Goal: Task Accomplishment & Management: Manage account settings

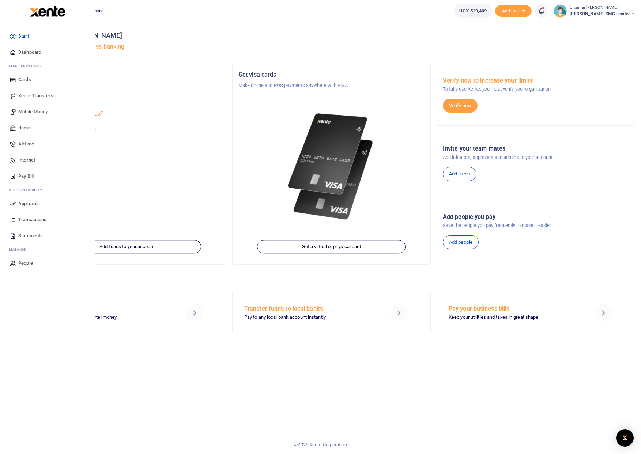
click at [35, 109] on span "Mobile Money" at bounding box center [32, 111] width 29 height 7
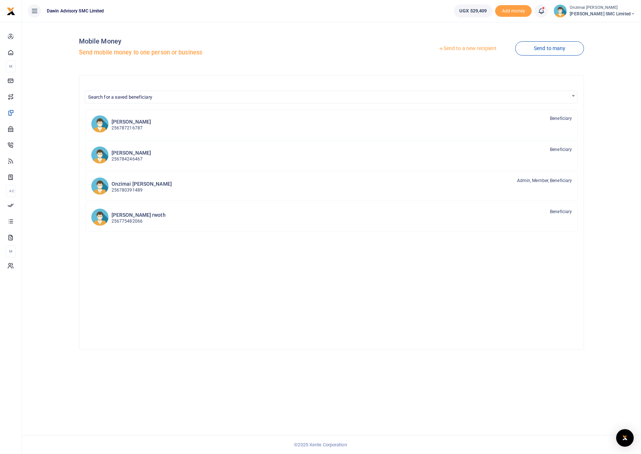
click at [480, 46] on link "Send to a new recipient" at bounding box center [467, 48] width 95 height 13
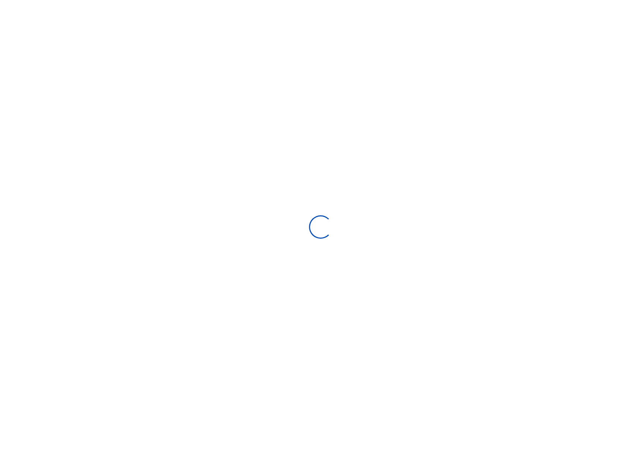
select select
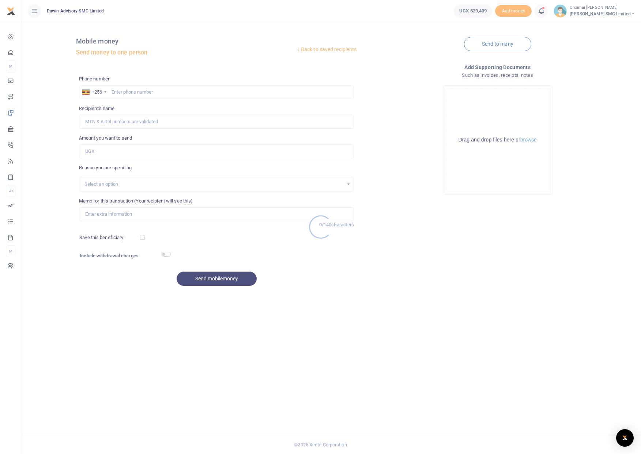
click at [135, 93] on div at bounding box center [320, 227] width 641 height 454
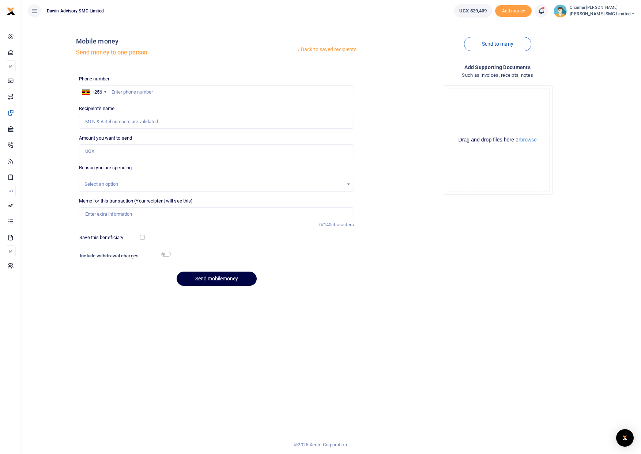
click at [315, 49] on link "Back to saved recipients" at bounding box center [326, 49] width 62 height 13
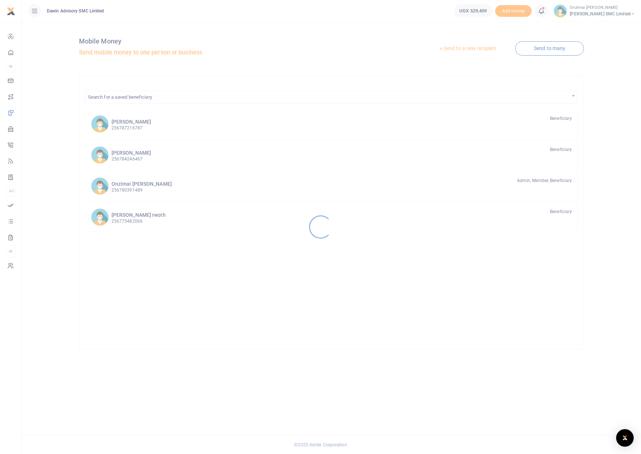
click at [181, 78] on div at bounding box center [320, 227] width 641 height 454
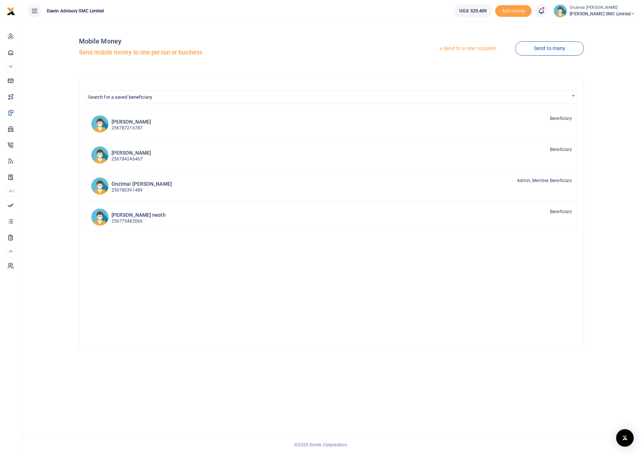
click at [169, 95] on span "Search for a saved beneficiary" at bounding box center [331, 96] width 492 height 11
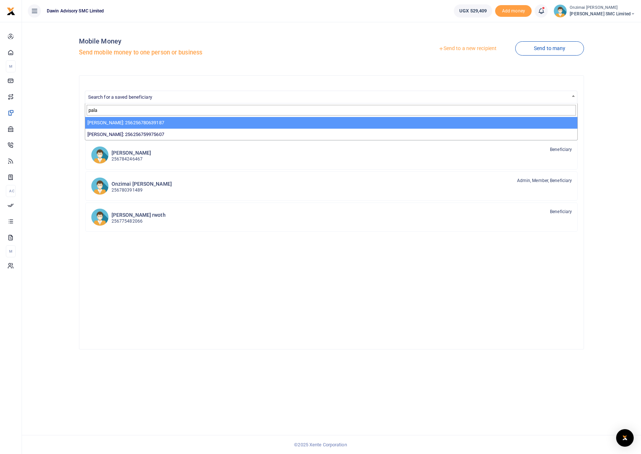
type input "pala"
select select "3598"
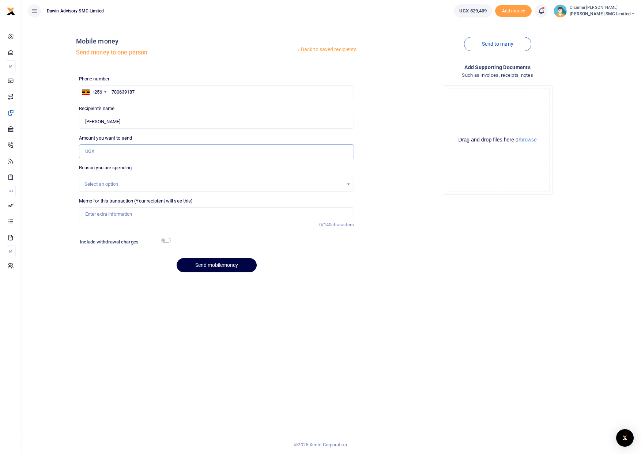
click at [123, 157] on input "Amount you want to send" at bounding box center [216, 151] width 275 height 14
type input "50,000"
click at [116, 184] on div "Select an option" at bounding box center [213, 184] width 259 height 7
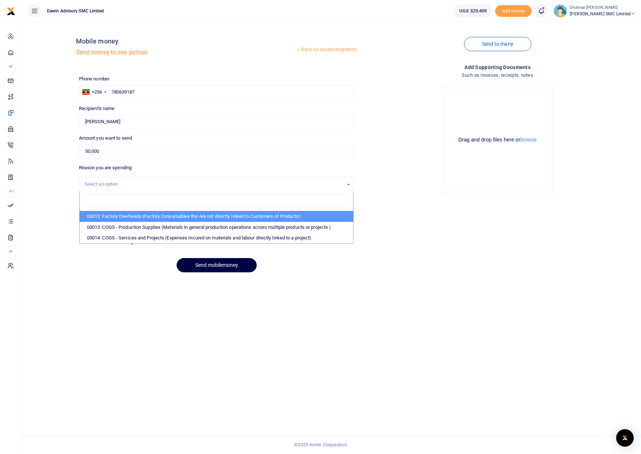
click at [119, 218] on li "00012: Factory Overheads (Factory Consumables the Are not directly linked to Cu…" at bounding box center [217, 216] width 274 height 11
select select "4975"
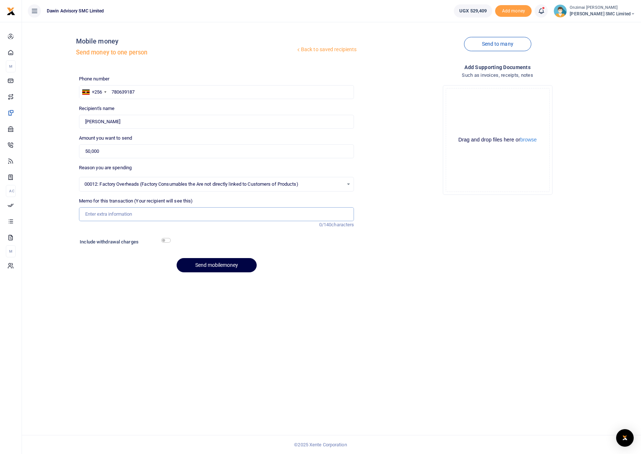
click at [113, 214] on input "Memo for this transaction (Your recipient will see this)" at bounding box center [216, 214] width 275 height 14
type input "Being Payment of Yaka for [PERSON_NAME]"
click at [201, 269] on button "Send mobilemoney" at bounding box center [217, 265] width 80 height 14
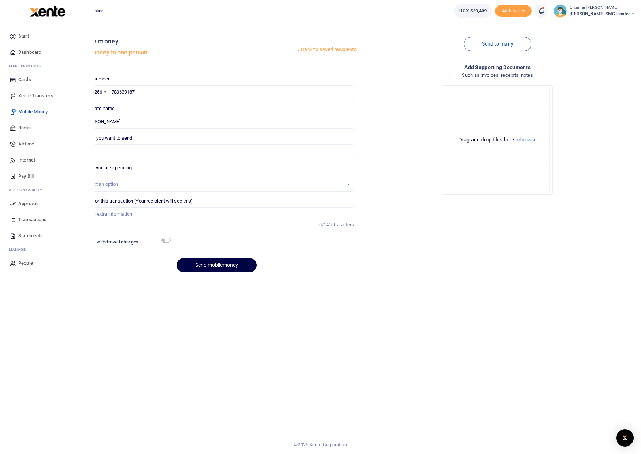
click at [30, 205] on span "Approvals" at bounding box center [29, 203] width 22 height 7
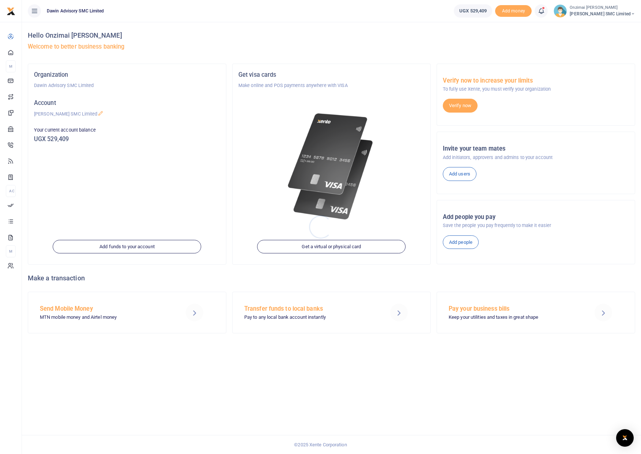
click at [545, 12] on div at bounding box center [320, 227] width 641 height 454
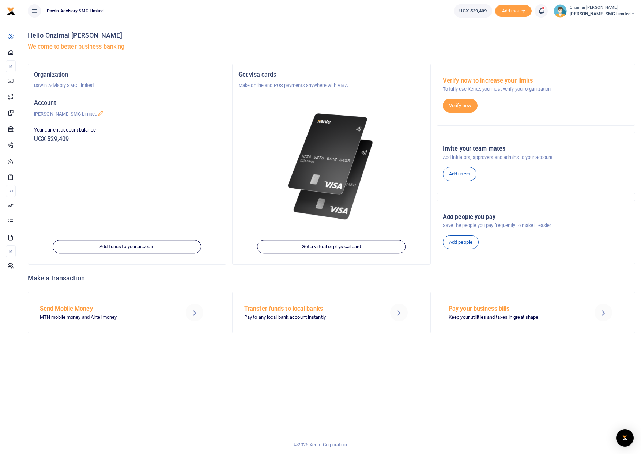
click at [544, 11] on icon at bounding box center [540, 11] width 7 height 8
click at [501, 49] on h6 "Transactions to act upon" at bounding box center [500, 48] width 81 height 6
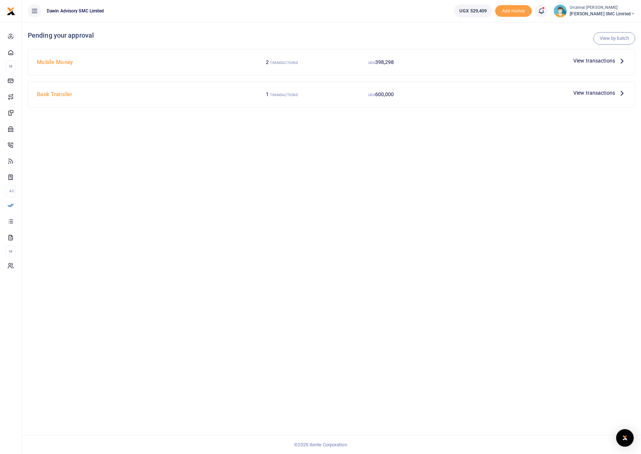
click at [283, 61] on small "TRANSACTIONS" at bounding box center [284, 63] width 28 height 4
click at [283, 63] on small "TRANSACTIONS" at bounding box center [284, 63] width 28 height 4
click at [583, 62] on span "View transactions" at bounding box center [594, 61] width 42 height 8
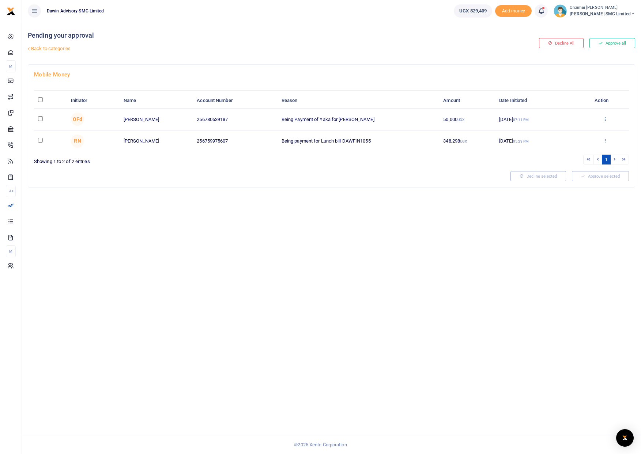
click at [604, 118] on icon at bounding box center [605, 118] width 5 height 5
click at [574, 133] on link "Approve" at bounding box center [578, 131] width 58 height 10
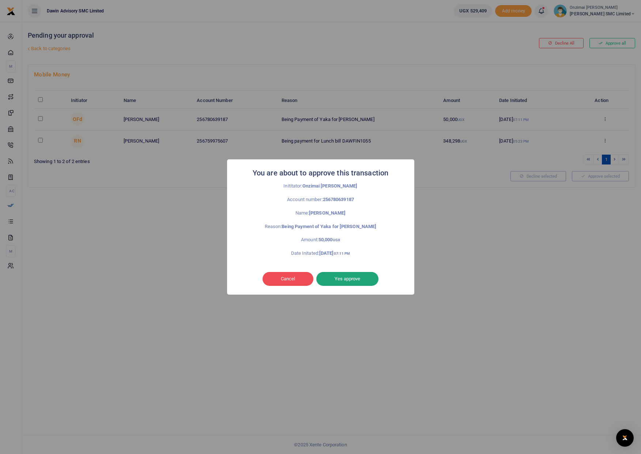
click at [343, 277] on button "Yes approve" at bounding box center [347, 279] width 62 height 14
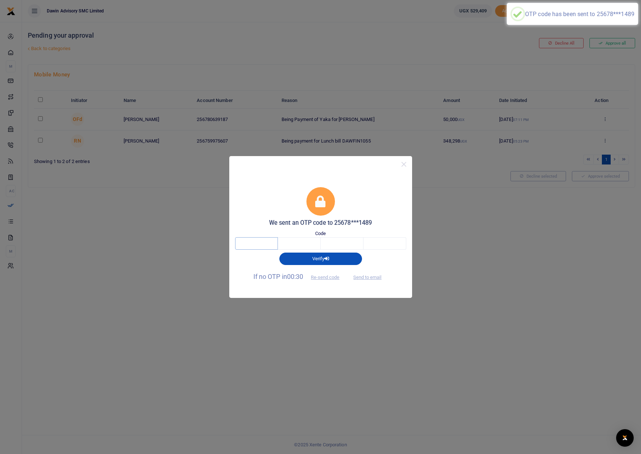
click at [259, 242] on input "text" at bounding box center [256, 243] width 43 height 12
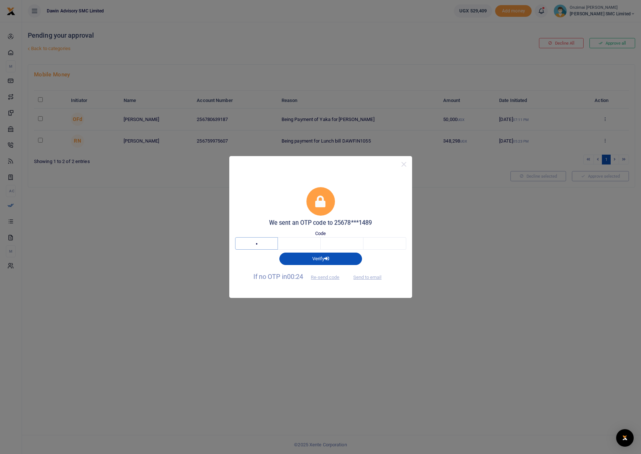
type input "2"
type input "5"
type input "0"
type input "5"
